Goal: Task Accomplishment & Management: Manage account settings

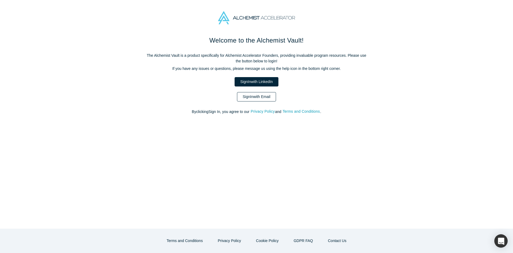
click at [259, 93] on link "Sign In with Email" at bounding box center [256, 96] width 39 height 9
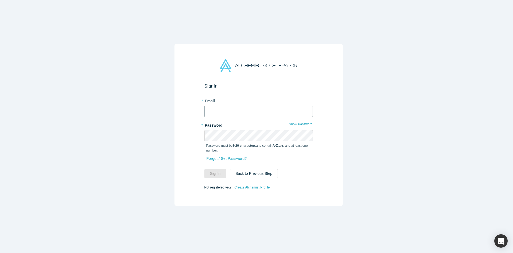
click at [256, 111] on input "text" at bounding box center [259, 111] width 109 height 11
type input "[EMAIL_ADDRESS][DOMAIN_NAME]"
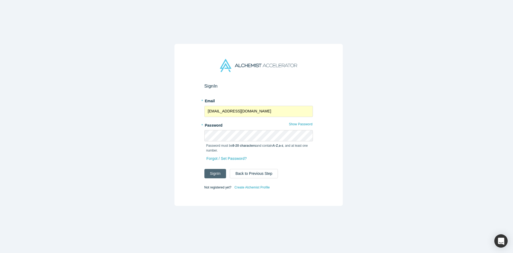
click at [215, 171] on button "Sign In" at bounding box center [216, 173] width 22 height 9
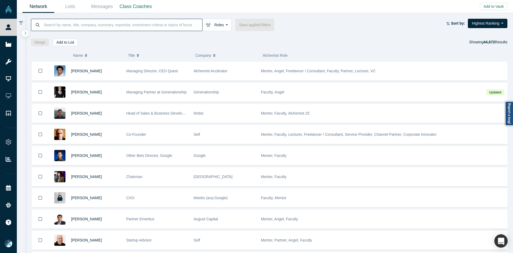
click at [156, 21] on input at bounding box center [122, 24] width 159 height 13
paste input "[PERSON_NAME]"
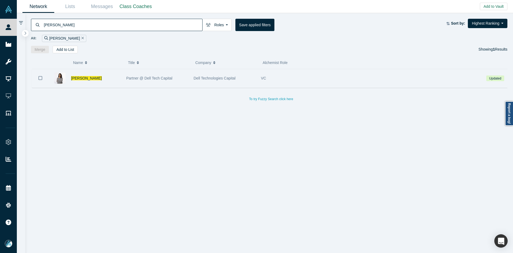
type input "[PERSON_NAME]"
click at [72, 77] on div "[PERSON_NAME]" at bounding box center [85, 78] width 72 height 18
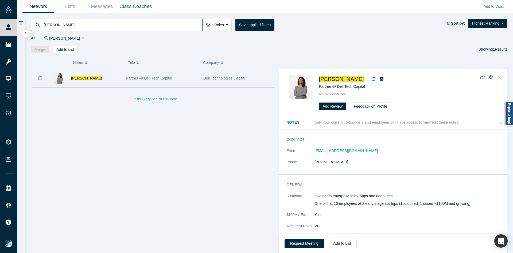
click at [76, 79] on span "[PERSON_NAME]" at bounding box center [86, 78] width 31 height 4
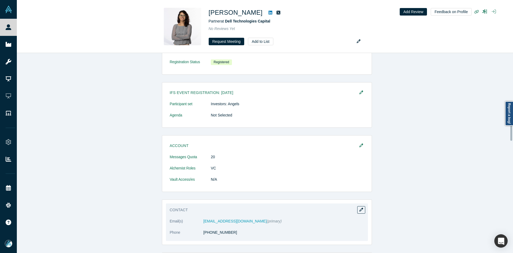
scroll to position [401, 0]
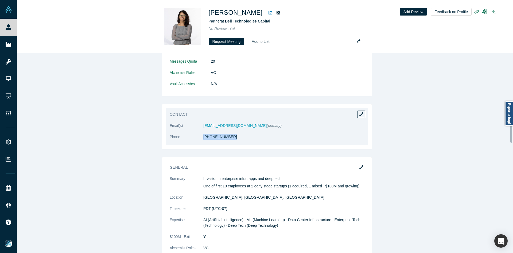
copy dl "[PHONE_NUMBER]"
drag, startPoint x: 232, startPoint y: 142, endPoint x: 191, endPoint y: 143, distance: 40.1
click at [191, 143] on dl "Email(s) [EMAIL_ADDRESS][DOMAIN_NAME] (primary) Phone [PHONE_NUMBER]" at bounding box center [267, 134] width 195 height 22
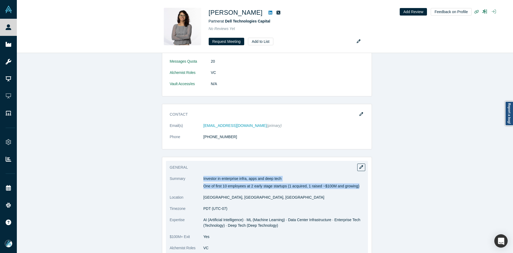
copy div "Investor in enterprise infra, apps and deep tech One of first 10 employees at 2…"
drag, startPoint x: 203, startPoint y: 176, endPoint x: 369, endPoint y: 189, distance: 166.5
click at [369, 189] on div "General Summary Investor in enterprise infra, apps and deep tech One of first 1…" at bounding box center [267, 214] width 210 height 115
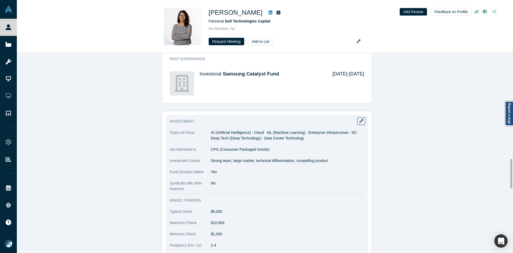
scroll to position [722, 0]
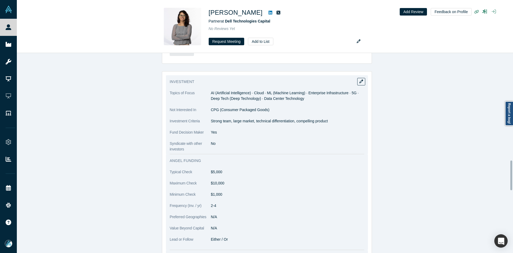
click at [225, 124] on p "Strong team, large market, technical differentiation, compelling product" at bounding box center [287, 121] width 153 height 6
copy dl "Strong team, large market, technical differentiation, compelling product"
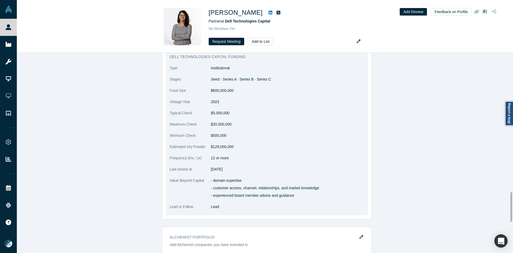
scroll to position [936, 0]
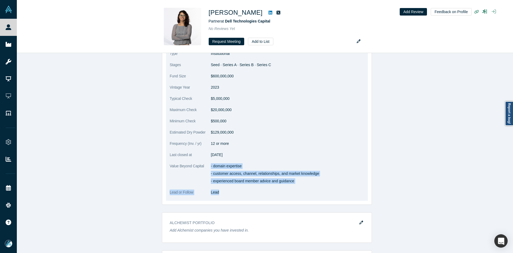
copy dl "- domain expertise - customer access, channel, relationships, and market knowle…"
drag, startPoint x: 210, startPoint y: 165, endPoint x: 311, endPoint y: 187, distance: 103.8
click at [311, 187] on dl "Type Institutional Stages Seed · Series A · Series B · Series C Fund Size $600,…" at bounding box center [267, 126] width 195 height 150
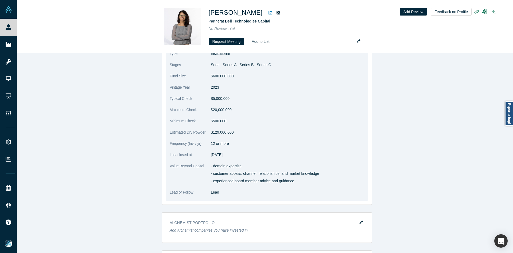
click at [266, 160] on dl "Type Institutional Stages Seed · Series A · Series B · Series C Fund Size $600,…" at bounding box center [267, 126] width 195 height 150
drag, startPoint x: 210, startPoint y: 166, endPoint x: 278, endPoint y: 175, distance: 68.2
click at [278, 175] on div "- domain expertise - customer access, channel, relationships, and market knowle…" at bounding box center [287, 173] width 153 height 21
click at [245, 179] on p "- experienced board member advice and guidance" at bounding box center [287, 181] width 153 height 6
copy dl "- domain expertise - customer access, channel, relationships, and market knowle…"
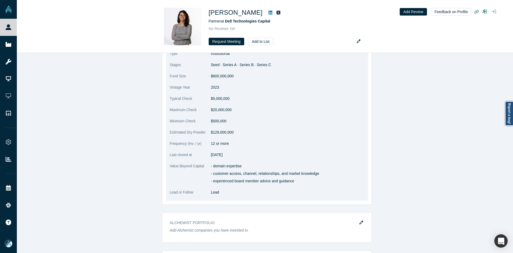
drag, startPoint x: 209, startPoint y: 166, endPoint x: 315, endPoint y: 180, distance: 107.6
click at [315, 180] on dl "Type Institutional Stages Seed · Series A · Series B · Series C Fund Size $600,…" at bounding box center [267, 126] width 195 height 150
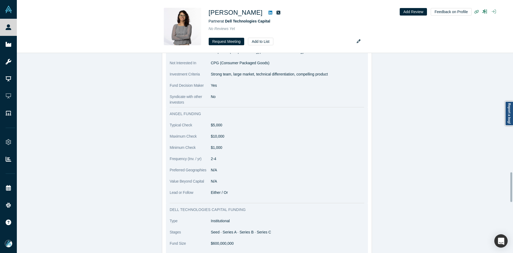
scroll to position [802, 0]
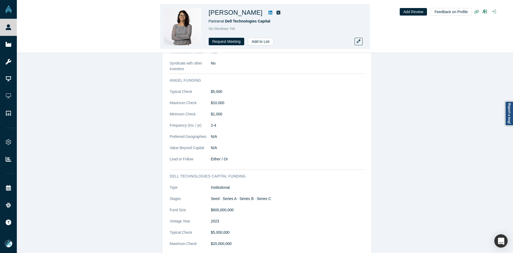
click at [239, 12] on h1 "[PERSON_NAME]" at bounding box center [236, 13] width 54 height 10
copy div "[PERSON_NAME]"
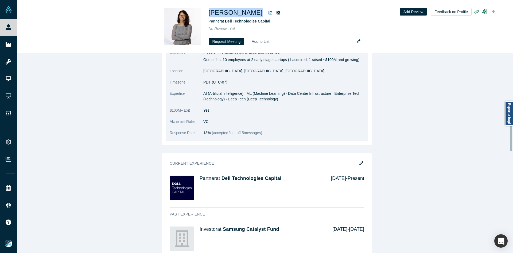
scroll to position [455, 0]
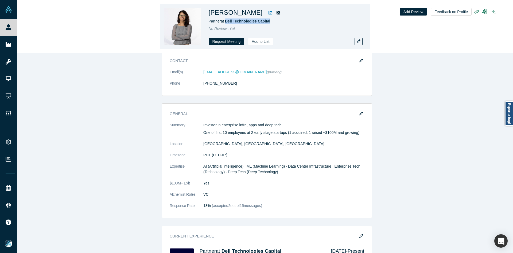
drag, startPoint x: 275, startPoint y: 20, endPoint x: 226, endPoint y: 21, distance: 48.7
click at [226, 21] on div "Partner at Dell Technologies Capital" at bounding box center [284, 21] width 150 height 6
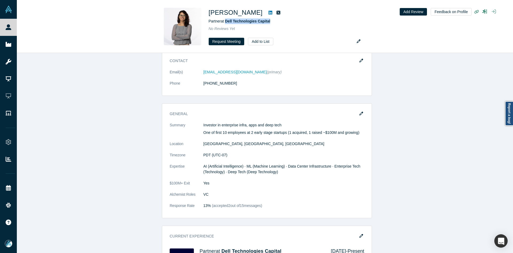
copy span "Dell Technologies Capital"
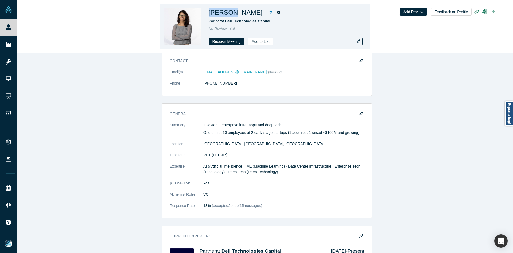
copy h1 "Radhika"
drag, startPoint x: 231, startPoint y: 14, endPoint x: 209, endPoint y: 12, distance: 22.5
click at [209, 12] on h1 "[PERSON_NAME]" at bounding box center [236, 13] width 54 height 10
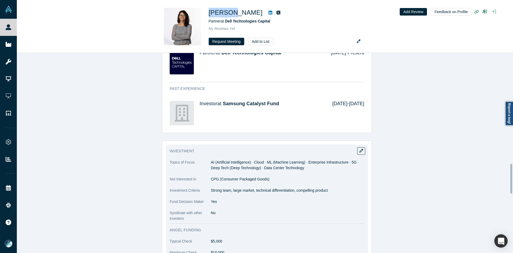
scroll to position [749, 0]
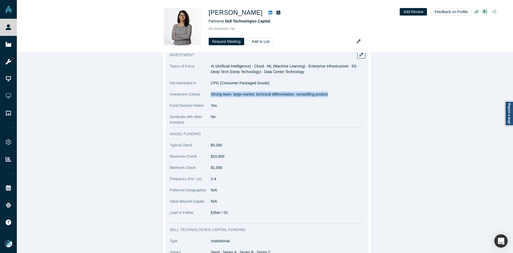
copy dl "Strong team, large market, technical differentiation, compelling product"
drag, startPoint x: 209, startPoint y: 94, endPoint x: 333, endPoint y: 87, distance: 124.2
click at [329, 96] on dl "Topics of Focus AI (Artificial Intelligence) · Cloud · ML (Machine Learning) · …" at bounding box center [267, 94] width 195 height 62
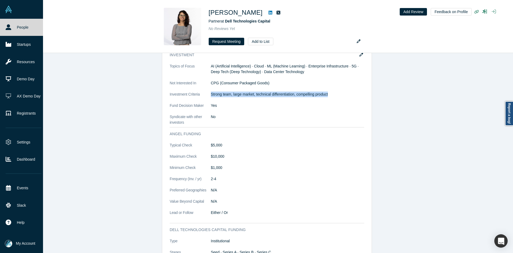
click at [20, 29] on link "People" at bounding box center [23, 27] width 47 height 17
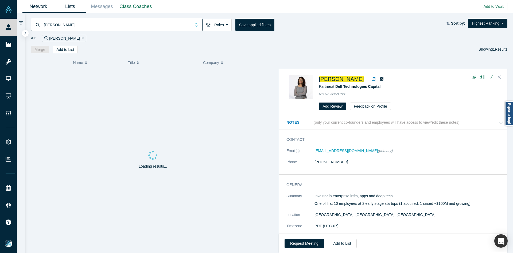
click at [68, 6] on link "Lists" at bounding box center [70, 6] width 32 height 13
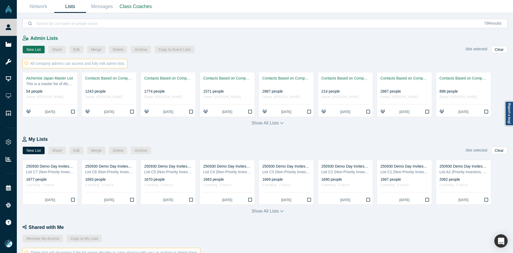
scroll to position [177, 0]
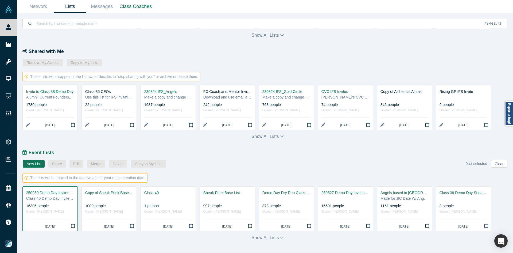
click at [50, 197] on div "Class 40 Demo Day Invitees List" at bounding box center [50, 198] width 48 height 6
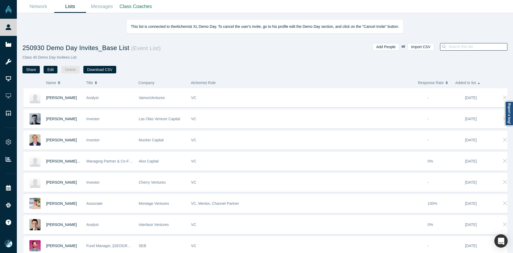
click at [475, 45] on input at bounding box center [477, 46] width 59 height 7
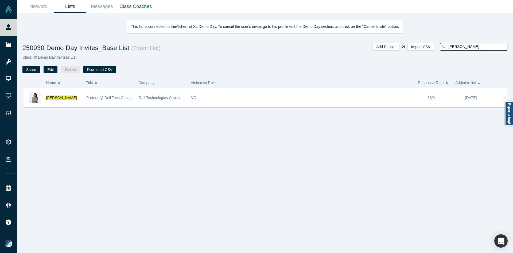
click at [461, 47] on input "[PERSON_NAME]" at bounding box center [477, 46] width 59 height 7
paste input "[PERSON_NAME]"
click at [461, 47] on input "[PERSON_NAME]" at bounding box center [477, 46] width 59 height 7
type input "[PERSON_NAME]"
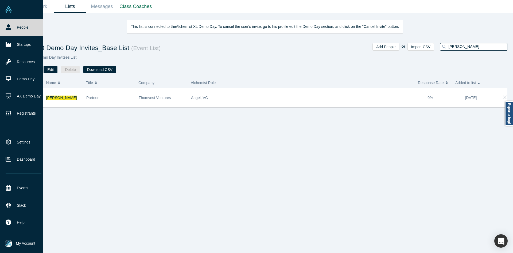
click at [22, 29] on link "People" at bounding box center [23, 27] width 47 height 17
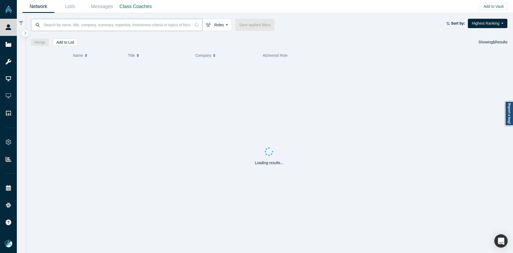
click at [109, 22] on input at bounding box center [117, 24] width 148 height 13
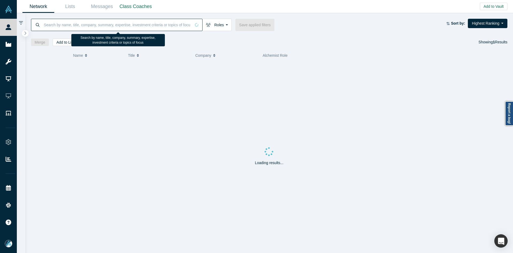
paste input "[PERSON_NAME]"
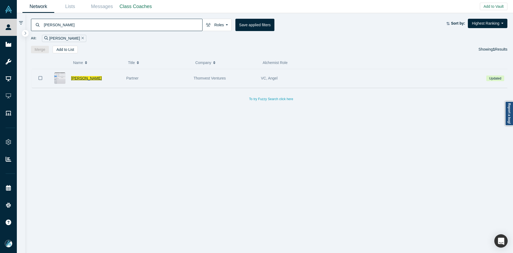
type input "[PERSON_NAME]"
click at [93, 80] on span "[PERSON_NAME]" at bounding box center [86, 78] width 31 height 4
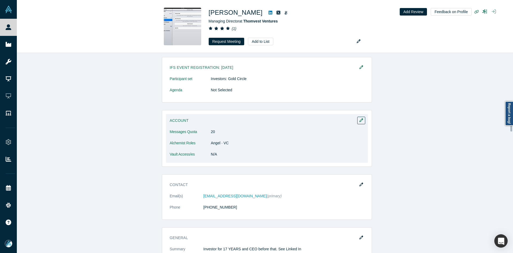
scroll to position [432, 0]
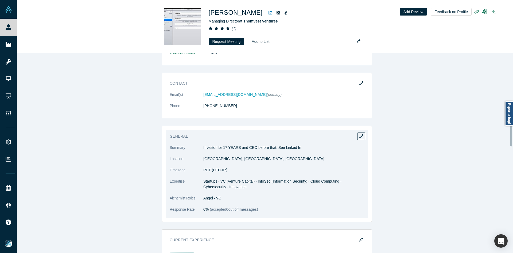
click at [213, 145] on p "Investor for 17 YEARS and CEO before that. See Linked In" at bounding box center [283, 148] width 161 height 6
copy dl "Investor for 17 YEARS and CEO before that. See Linked In"
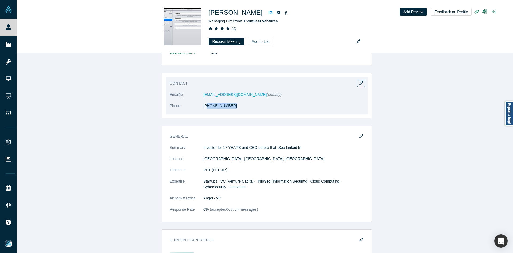
drag, startPoint x: 211, startPoint y: 99, endPoint x: 206, endPoint y: 100, distance: 5.1
click at [206, 100] on dl "Email(s) [EMAIL_ADDRESS][DOMAIN_NAME] (primary) Phone [PHONE_NUMBER]" at bounding box center [267, 103] width 195 height 22
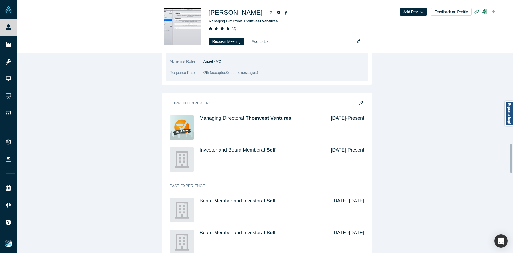
scroll to position [459, 0]
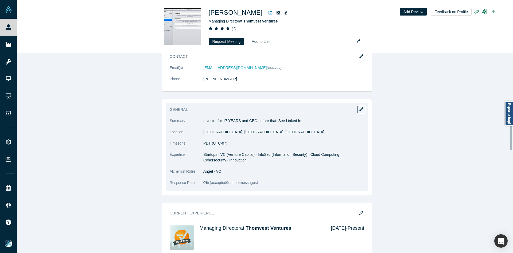
click at [211, 152] on span "Startups · VC (Venture Capital) · InfoSec (Information Security) · Cloud Comput…" at bounding box center [272, 157] width 138 height 10
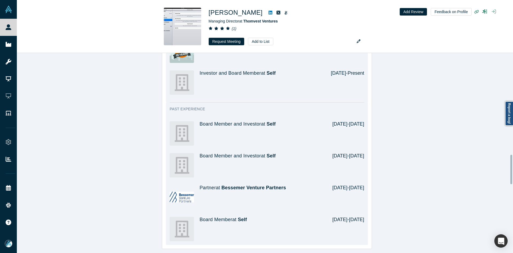
scroll to position [753, 0]
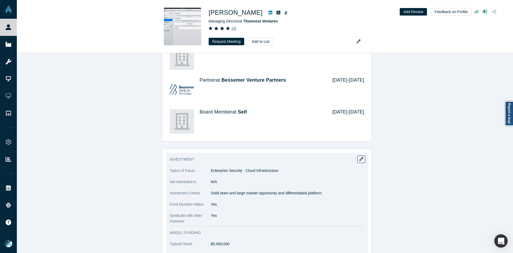
click at [215, 190] on p "Solid team and large market opportunity and differentiated platform" at bounding box center [287, 193] width 153 height 6
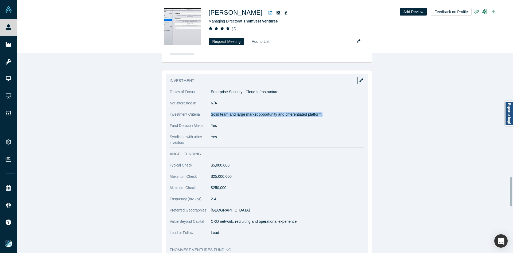
scroll to position [860, 0]
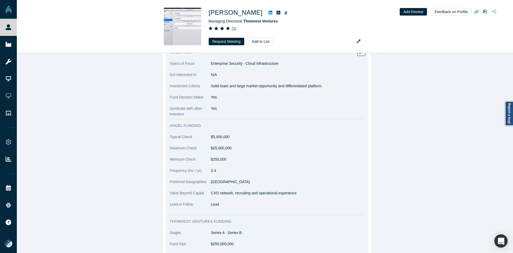
click at [240, 190] on p "CXO network, recruiting and operational experience" at bounding box center [287, 193] width 153 height 6
click at [241, 190] on p "CXO network, recruiting and operational experience" at bounding box center [287, 193] width 153 height 6
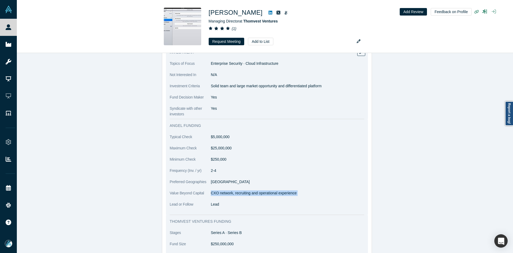
click at [241, 190] on p "CXO network, recruiting and operational experience" at bounding box center [287, 193] width 153 height 6
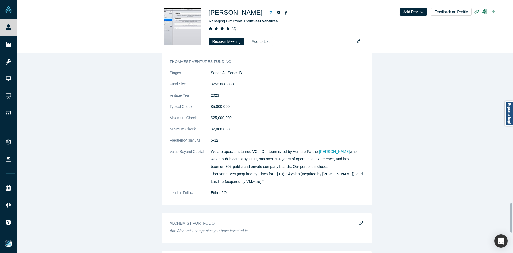
scroll to position [1020, 0]
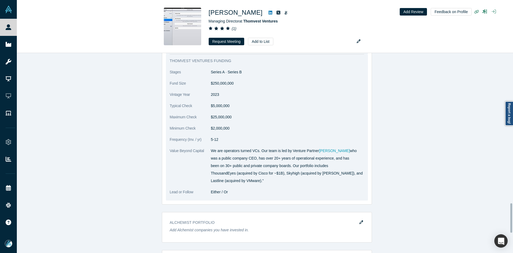
click at [232, 170] on p "ThousandEyes (acquired by Cisco for ~$1B), Skyhigh (acquired by [PERSON_NAME]),…" at bounding box center [287, 173] width 153 height 6
drag, startPoint x: 211, startPoint y: 139, endPoint x: 270, endPoint y: 172, distance: 67.6
click at [270, 172] on div "We are operators turned VCs. Our team is led by Venture Partner [PERSON_NAME] w…" at bounding box center [287, 166] width 153 height 36
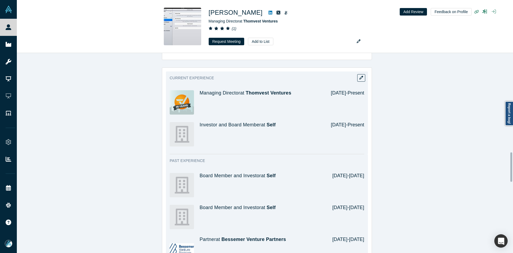
scroll to position [513, 0]
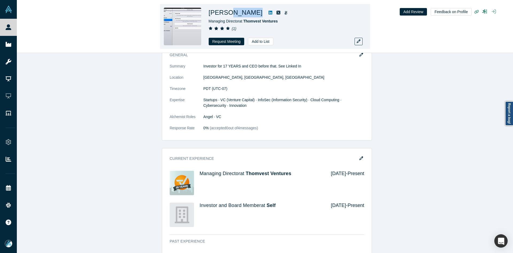
drag, startPoint x: 250, startPoint y: 12, endPoint x: 230, endPoint y: 12, distance: 19.3
click at [230, 12] on div "[PERSON_NAME]" at bounding box center [284, 13] width 150 height 10
drag, startPoint x: 280, startPoint y: 20, endPoint x: 246, endPoint y: 22, distance: 34.5
click at [246, 22] on div "Managing Director at Thomvest Ventures" at bounding box center [284, 21] width 150 height 6
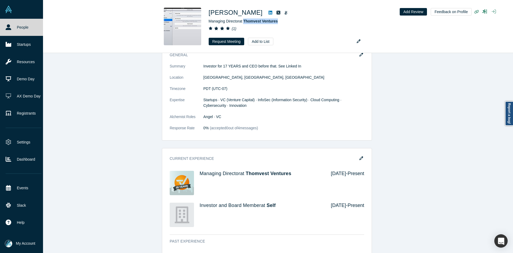
click at [10, 29] on icon at bounding box center [9, 27] width 6 height 6
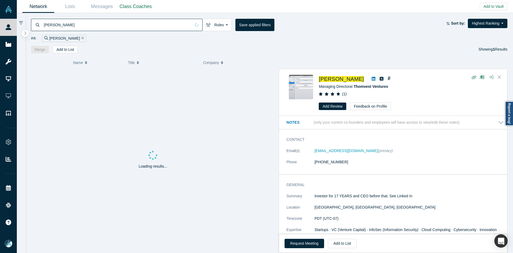
click at [137, 21] on input "[PERSON_NAME]" at bounding box center [117, 24] width 148 height 13
paste input "[PERSON_NAME]"
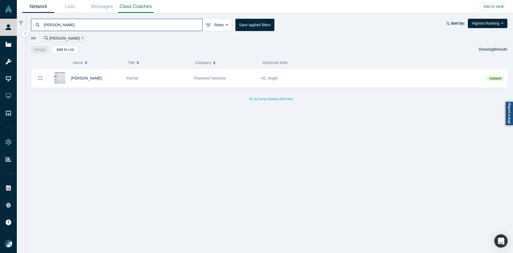
type input "[PERSON_NAME]"
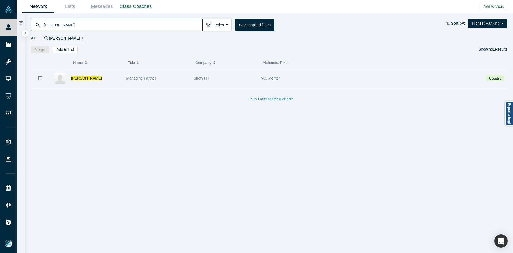
click at [41, 79] on icon "Bookmark" at bounding box center [40, 77] width 4 height 5
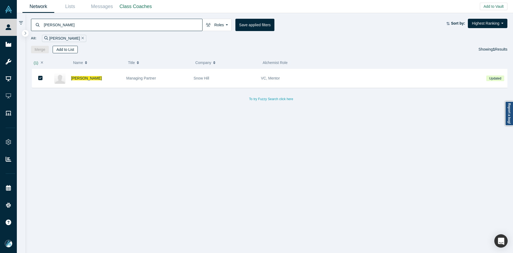
click at [59, 52] on button "Add to List" at bounding box center [65, 49] width 25 height 7
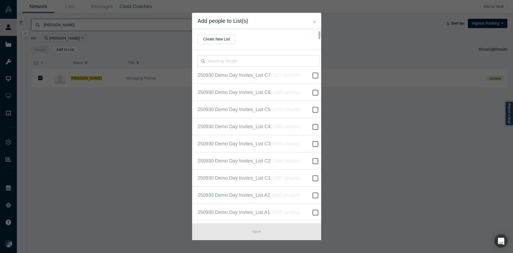
click at [267, 242] on span "250930 Demo Day Invites_Base List ( 16305 people )" at bounding box center [253, 245] width 110 height 7
click at [0, 0] on input "250930 Demo Day Invites_Base List ( 16305 people )" at bounding box center [0, 0] width 0 height 0
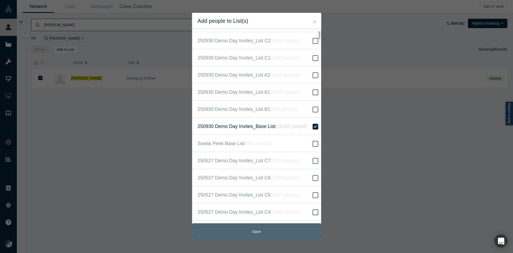
click at [268, 230] on button "Save" at bounding box center [256, 231] width 129 height 17
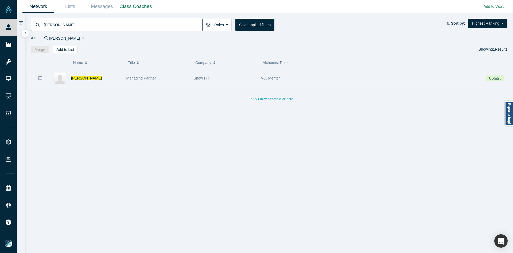
click at [86, 78] on span "[PERSON_NAME]" at bounding box center [86, 78] width 31 height 4
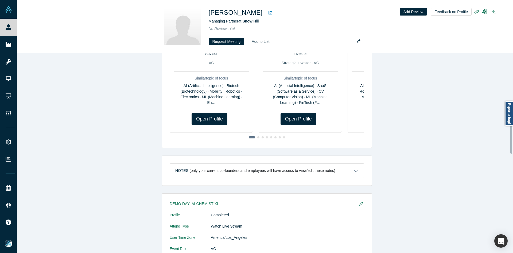
scroll to position [331, 0]
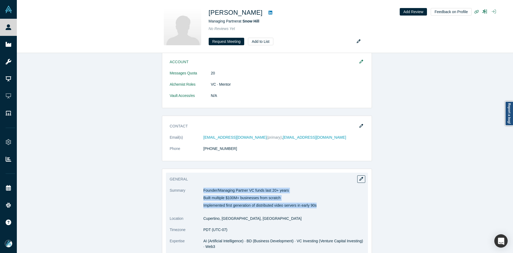
drag, startPoint x: 202, startPoint y: 189, endPoint x: 323, endPoint y: 204, distance: 122.0
click at [323, 204] on div "Founder/Managing Partner VC funds last 20+ years Built multiple $100M+ business…" at bounding box center [283, 197] width 161 height 21
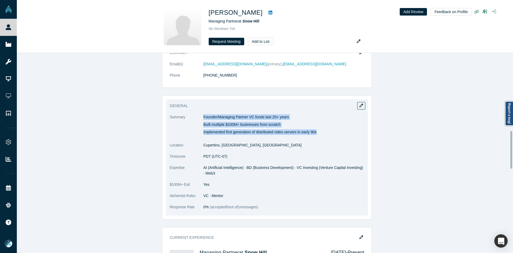
scroll to position [411, 0]
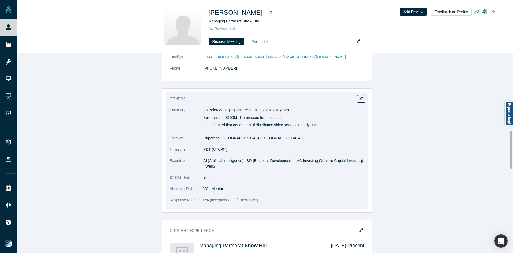
click at [227, 161] on span "AI (Artificial Intelligence) · BD (Business Development) · VC Investing (Ventur…" at bounding box center [283, 163] width 160 height 10
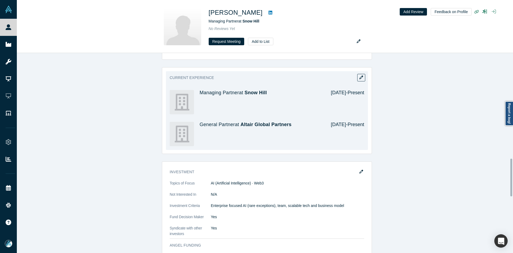
scroll to position [571, 0]
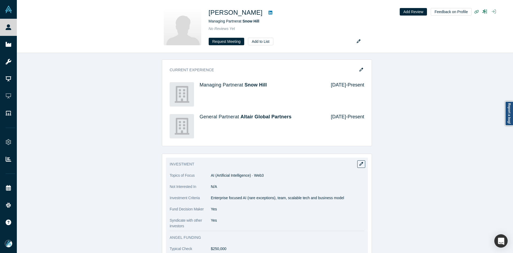
click at [225, 196] on p "Enterprise focused AI (rare exceptions), team, scalable tech and business model" at bounding box center [287, 198] width 153 height 6
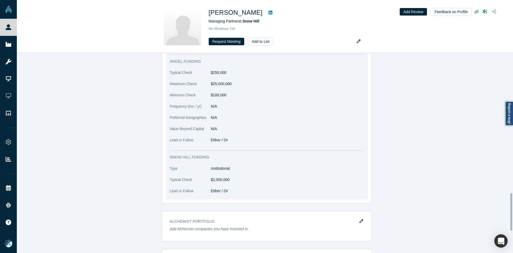
scroll to position [748, 0]
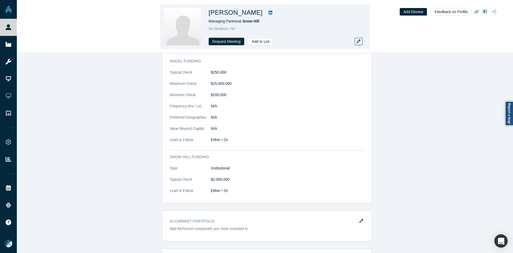
click at [268, 13] on link at bounding box center [271, 12] width 8 height 6
drag, startPoint x: 262, startPoint y: 13, endPoint x: 209, endPoint y: 15, distance: 53.2
click at [209, 15] on h1 "[PERSON_NAME]" at bounding box center [236, 13] width 54 height 10
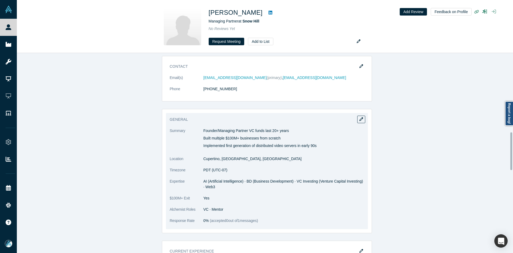
scroll to position [346, 0]
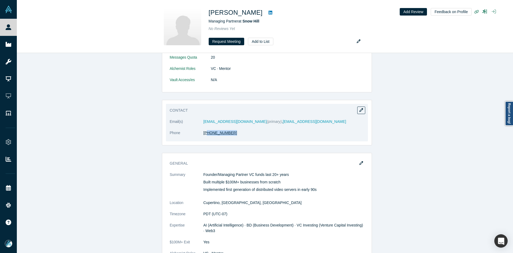
drag, startPoint x: 227, startPoint y: 134, endPoint x: 204, endPoint y: 135, distance: 23.0
click at [204, 135] on dd "[PHONE_NUMBER]" at bounding box center [283, 133] width 161 height 6
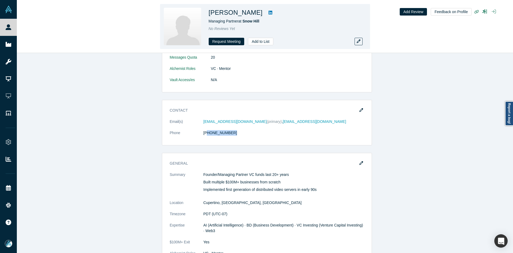
click at [270, 12] on icon at bounding box center [271, 12] width 4 height 4
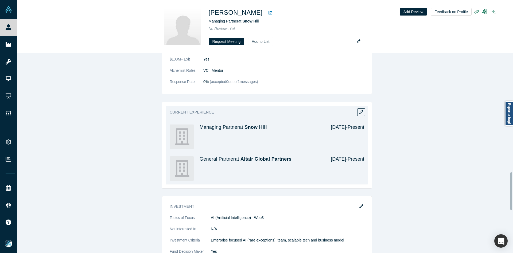
scroll to position [641, 0]
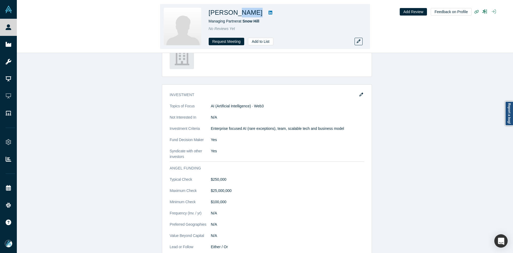
drag, startPoint x: 262, startPoint y: 14, endPoint x: 234, endPoint y: 14, distance: 27.5
click at [234, 14] on div "[PERSON_NAME]" at bounding box center [284, 13] width 150 height 10
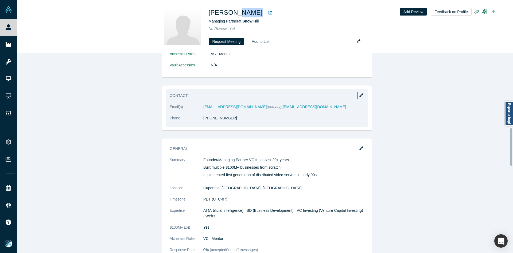
scroll to position [346, 0]
